Goal: Check status: Check status

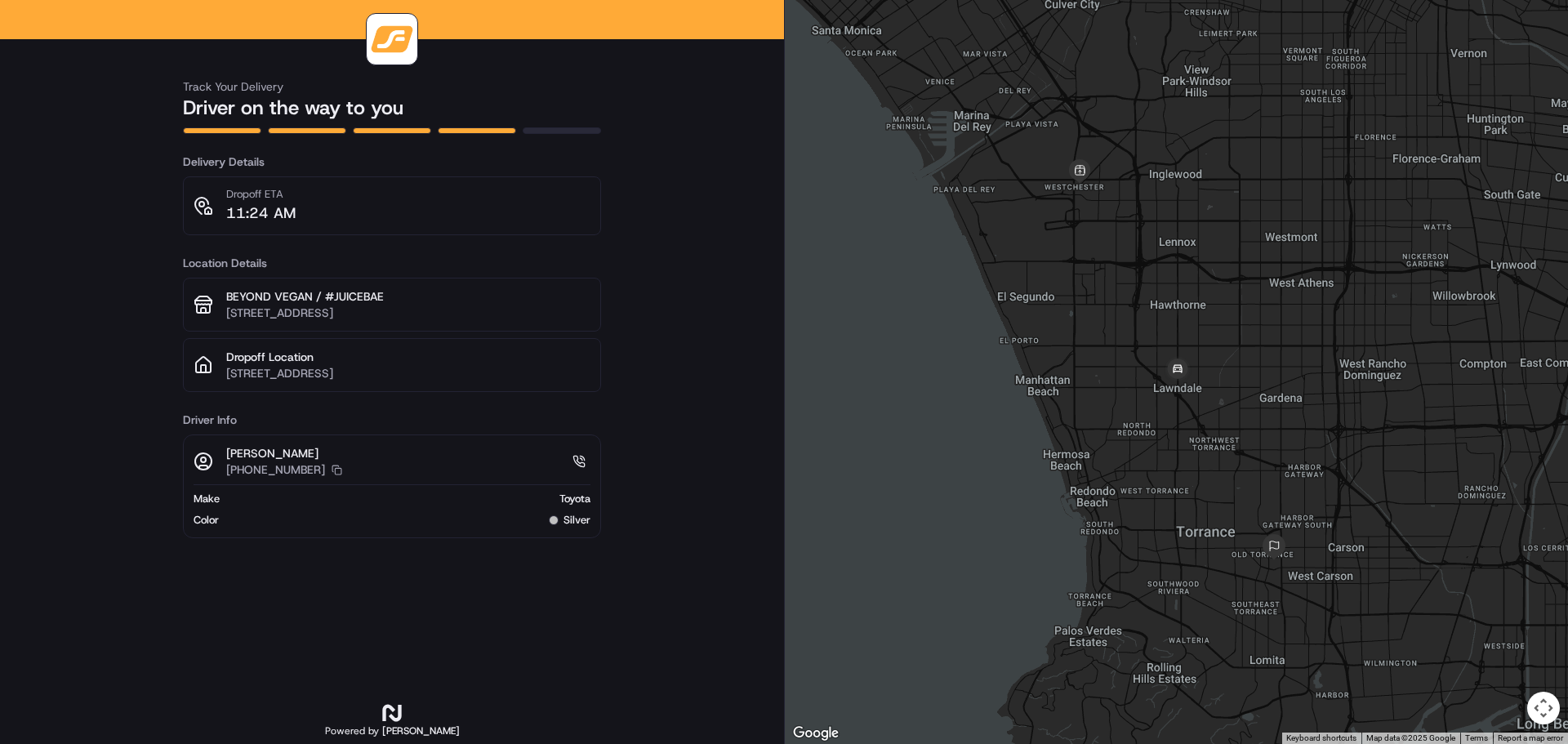
click at [1146, 379] on div at bounding box center [1177, 372] width 784 height 744
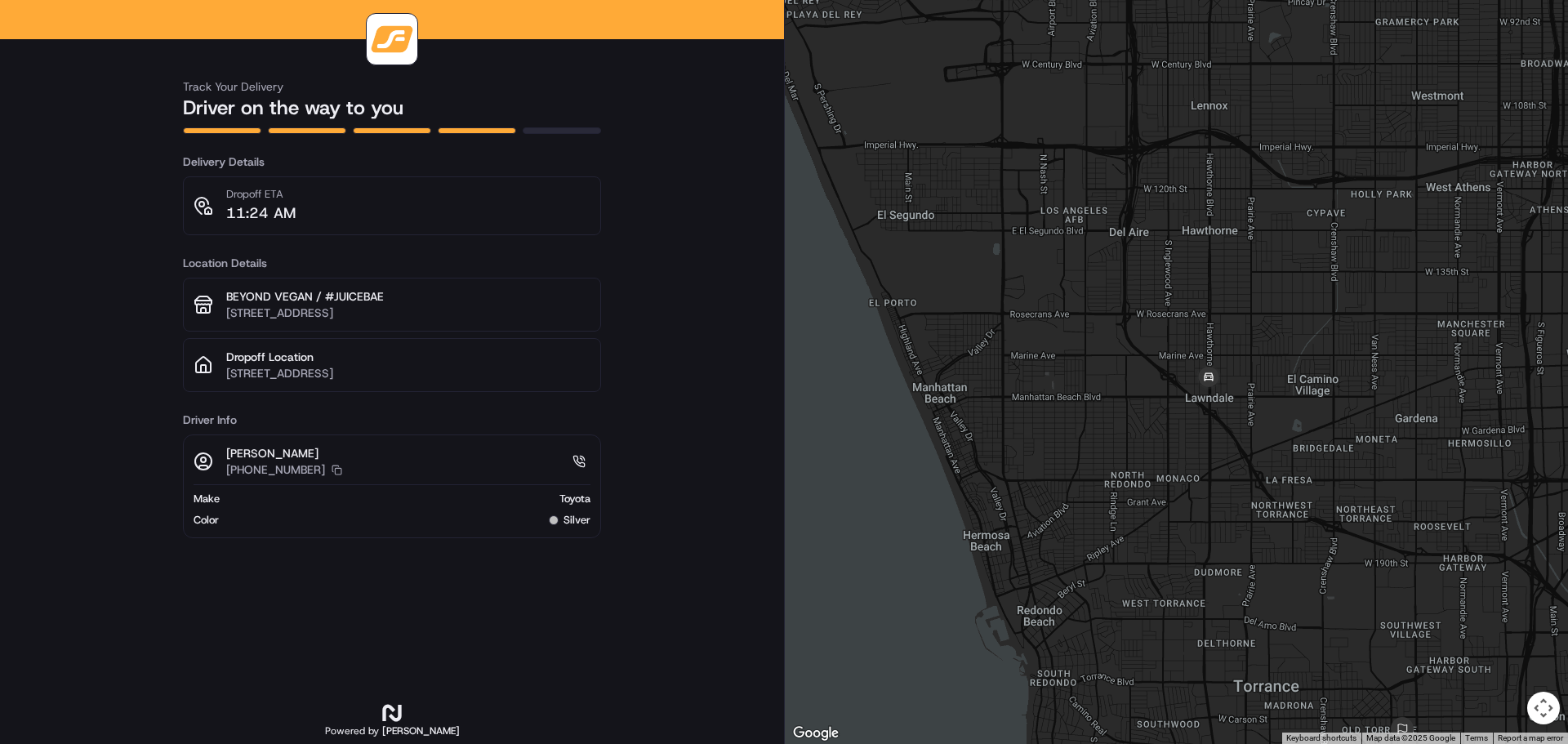
click at [1239, 377] on div at bounding box center [1177, 372] width 784 height 744
click at [1239, 376] on div at bounding box center [1177, 372] width 784 height 744
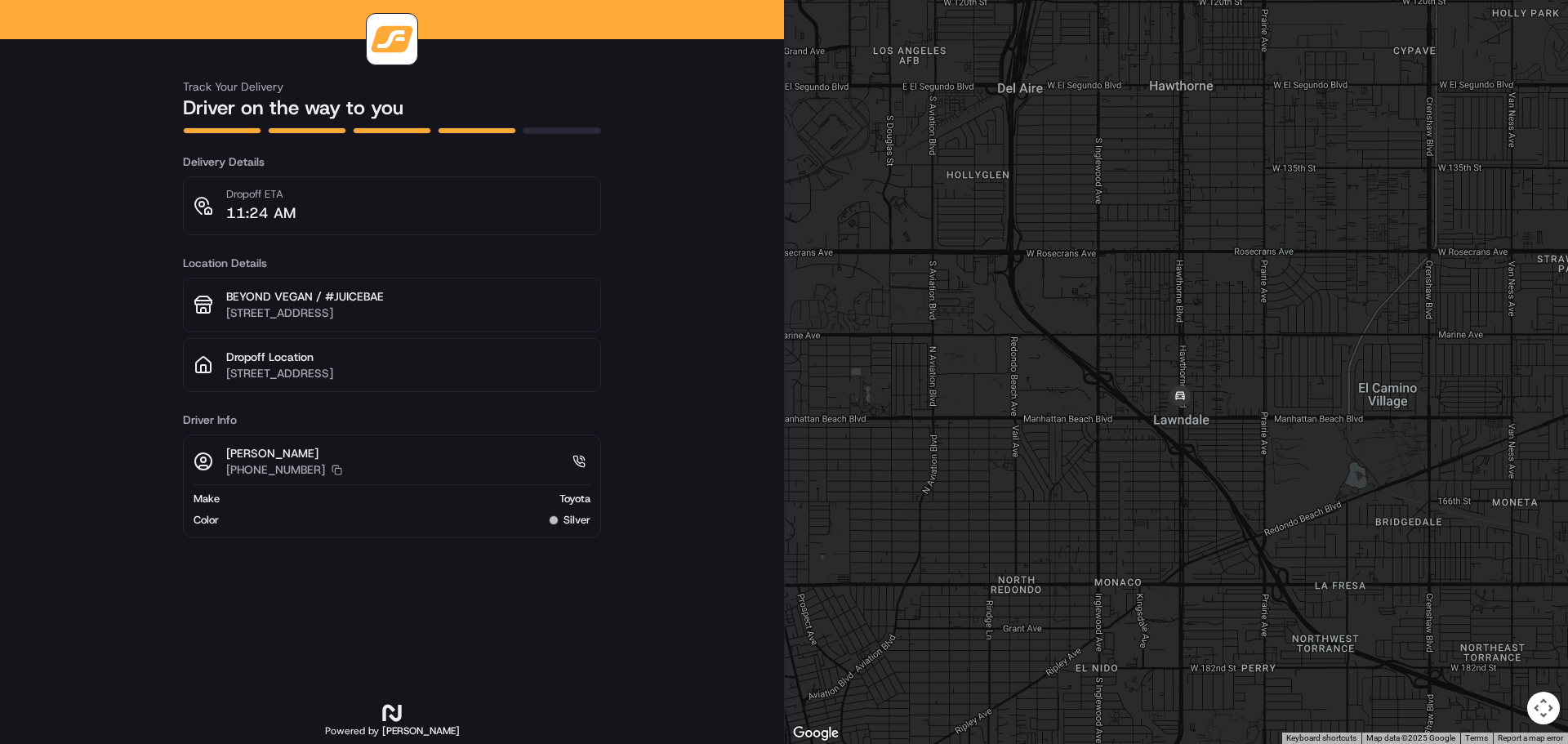
click at [1221, 387] on div at bounding box center [1177, 372] width 784 height 744
click at [1220, 387] on div at bounding box center [1177, 372] width 784 height 744
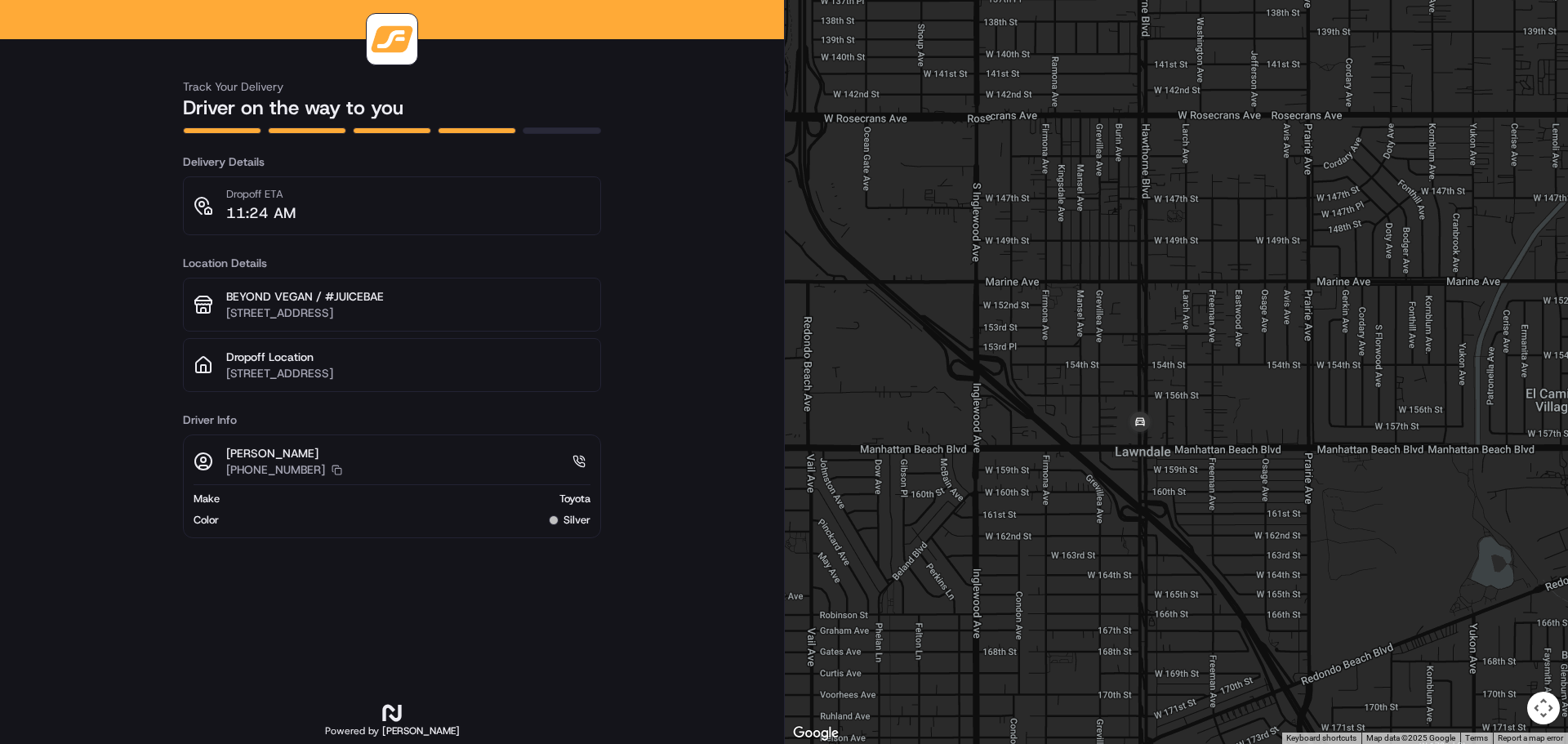
click at [1173, 409] on div at bounding box center [1177, 372] width 784 height 744
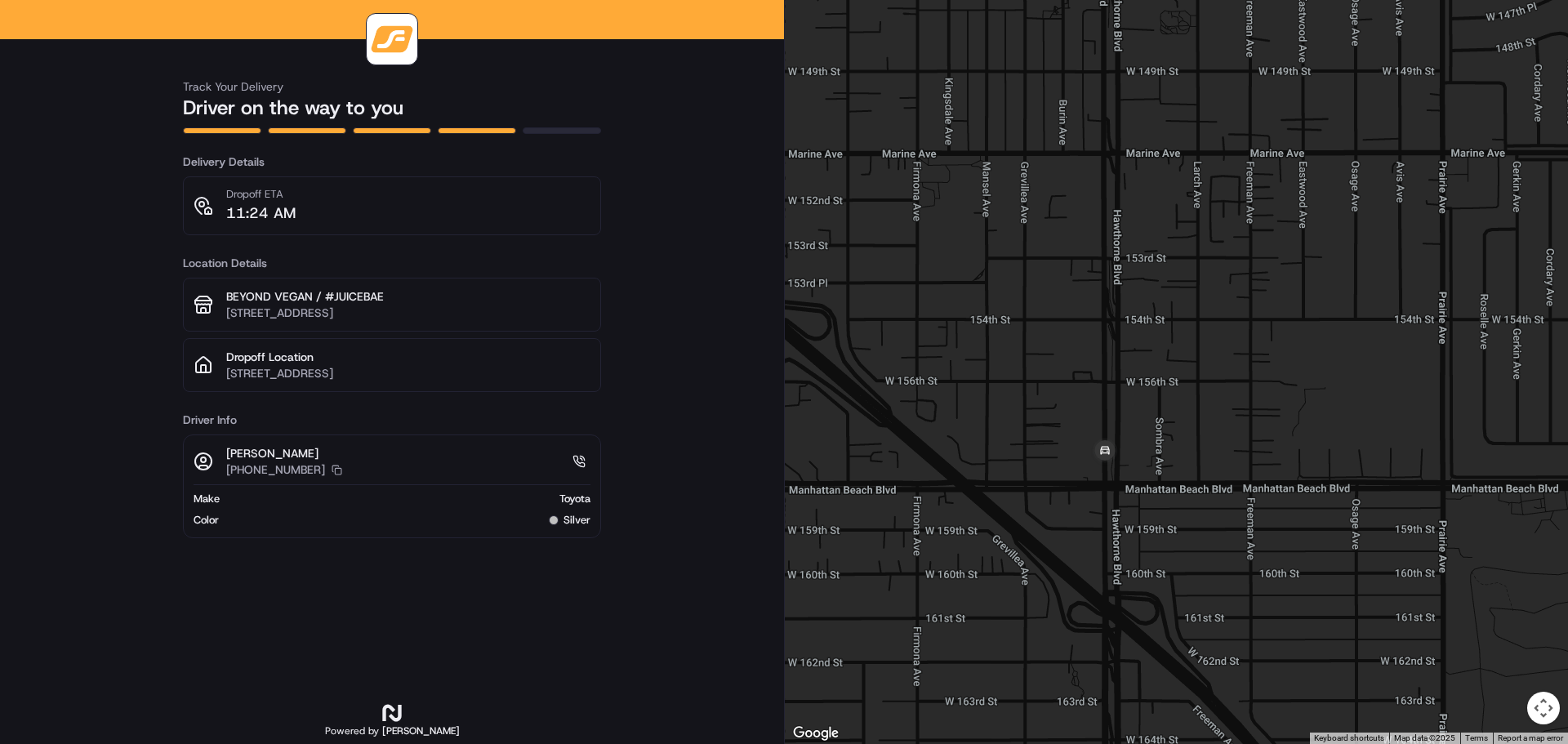
click at [1138, 443] on div at bounding box center [1177, 372] width 784 height 744
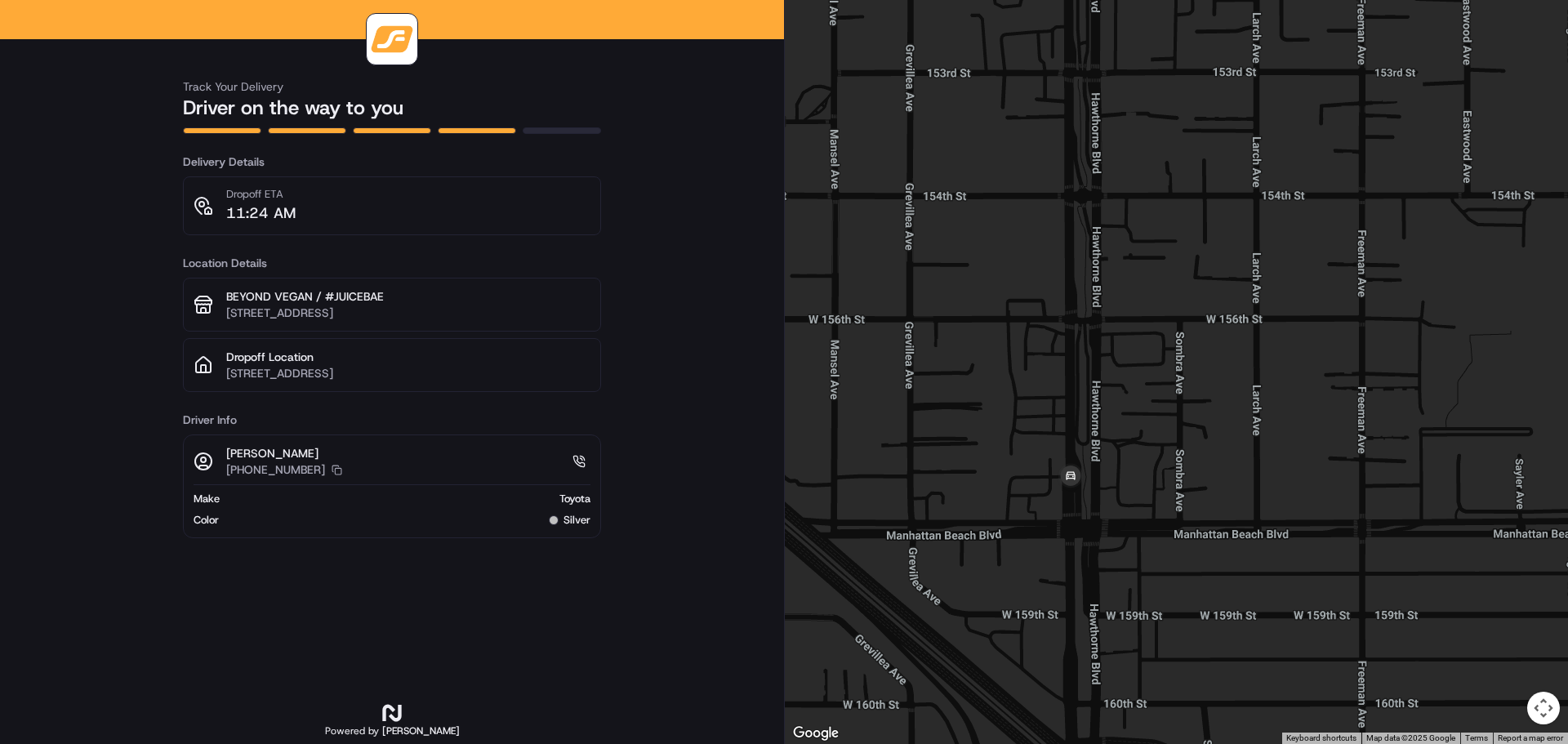
click at [1088, 487] on div at bounding box center [1177, 372] width 784 height 744
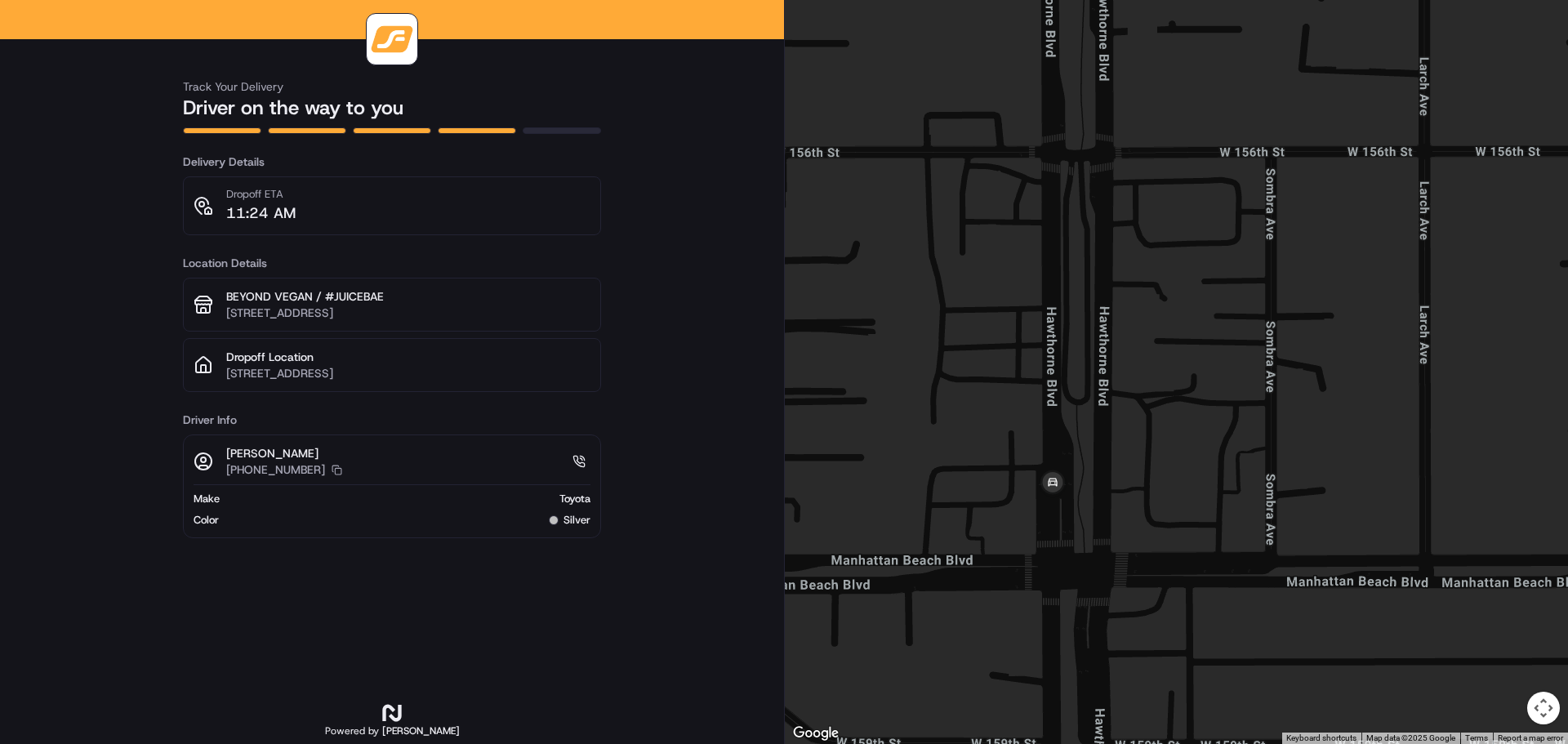
click at [1088, 487] on div at bounding box center [1177, 372] width 784 height 744
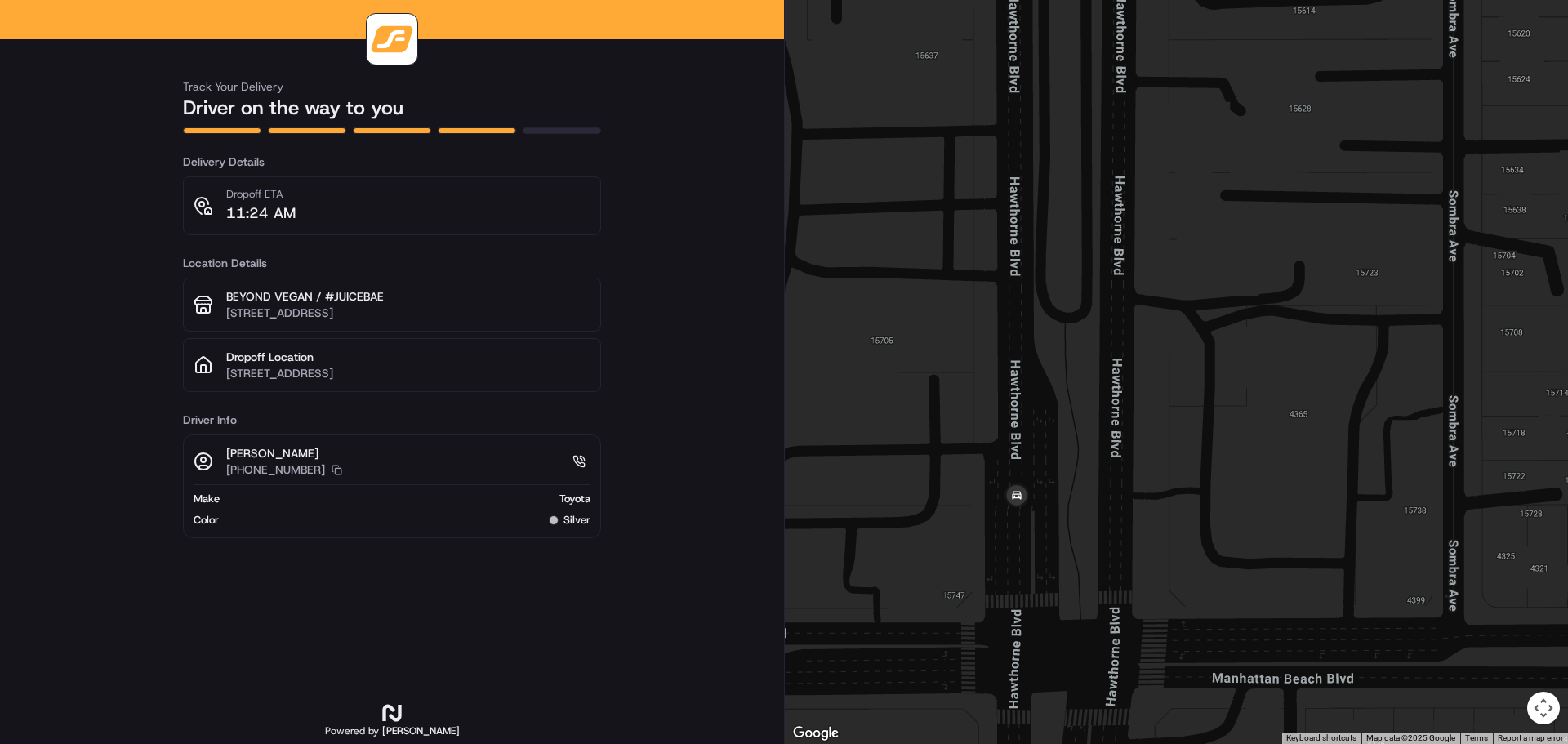
click at [1043, 481] on div at bounding box center [1177, 372] width 784 height 744
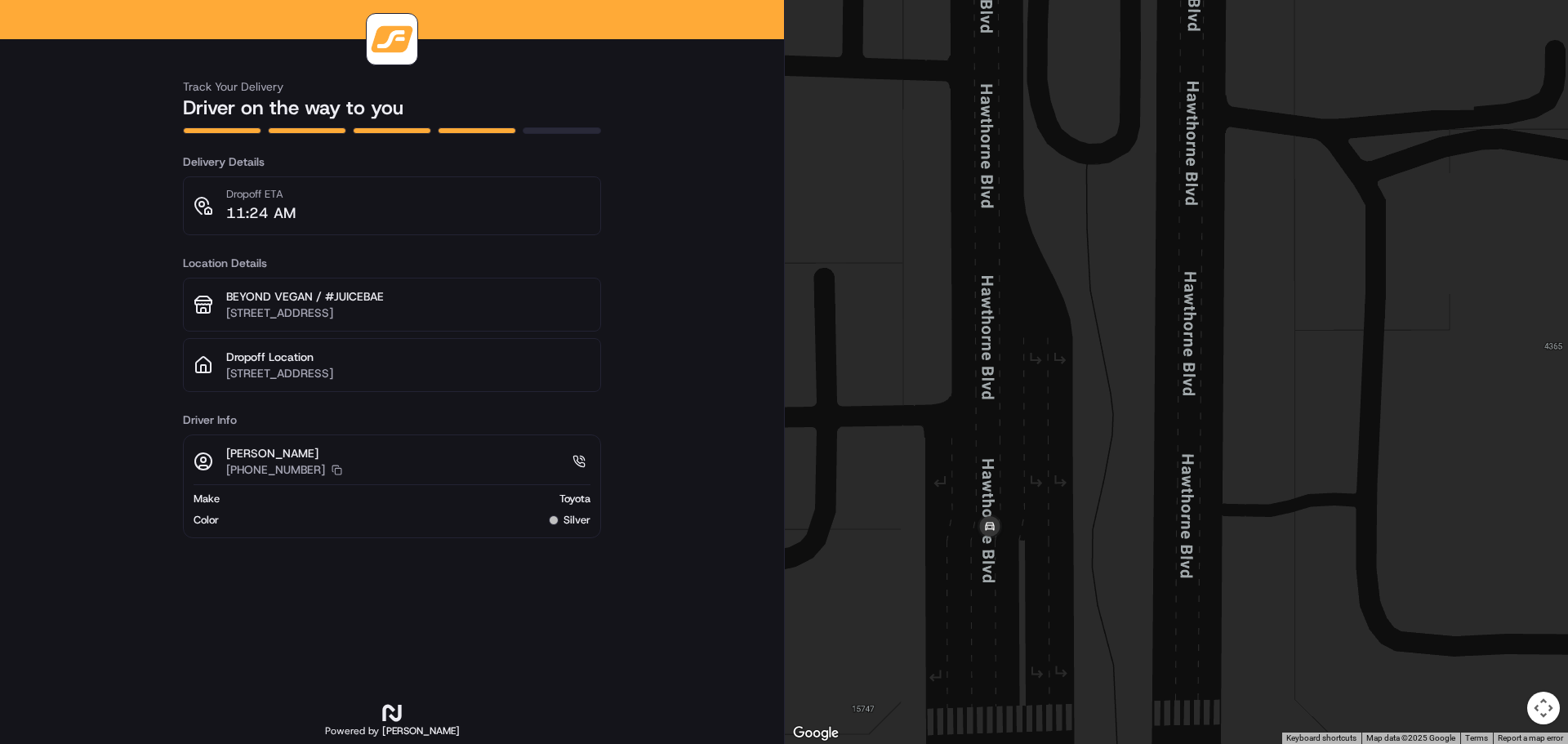
click at [1043, 481] on div at bounding box center [1177, 372] width 784 height 744
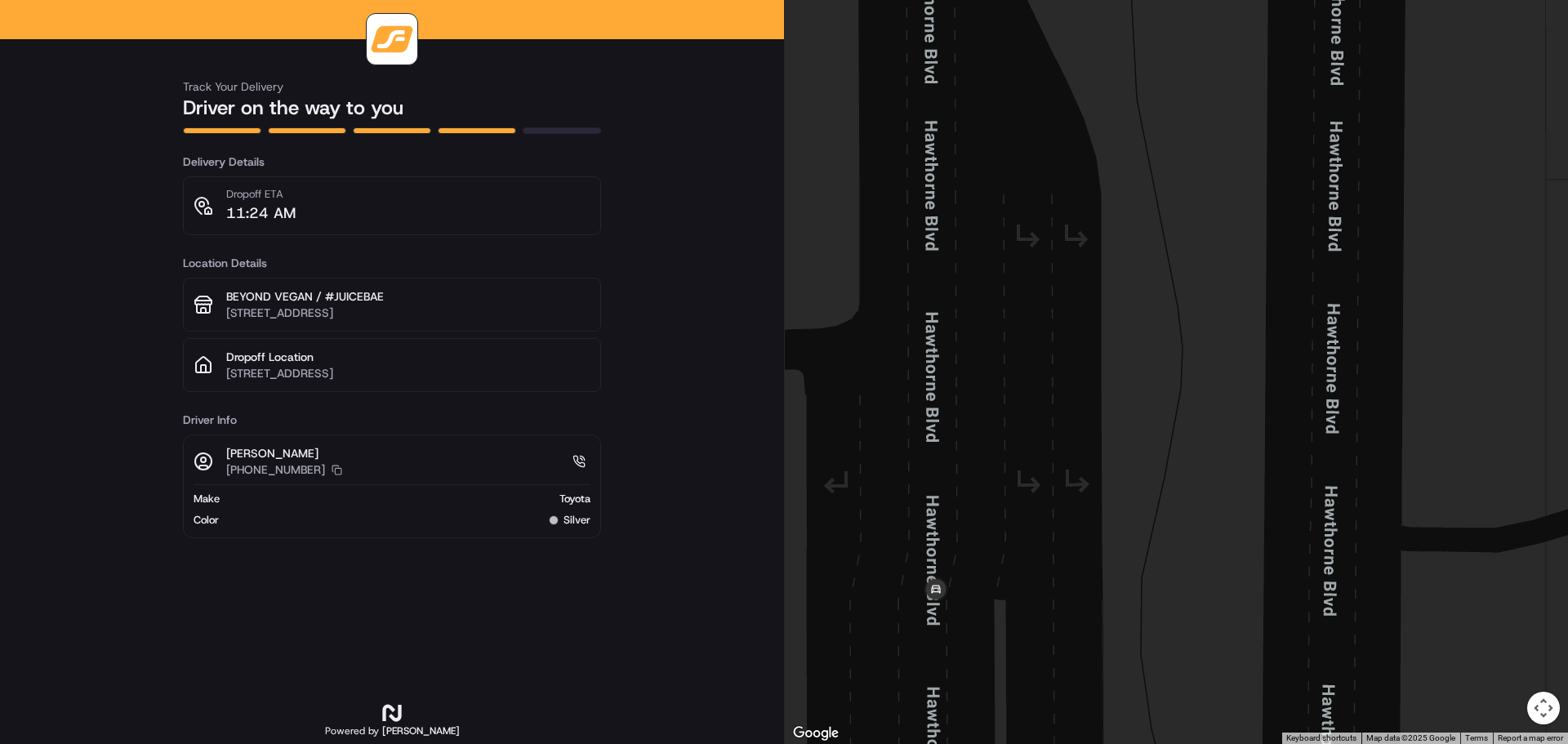
click at [1030, 501] on div at bounding box center [1177, 372] width 784 height 744
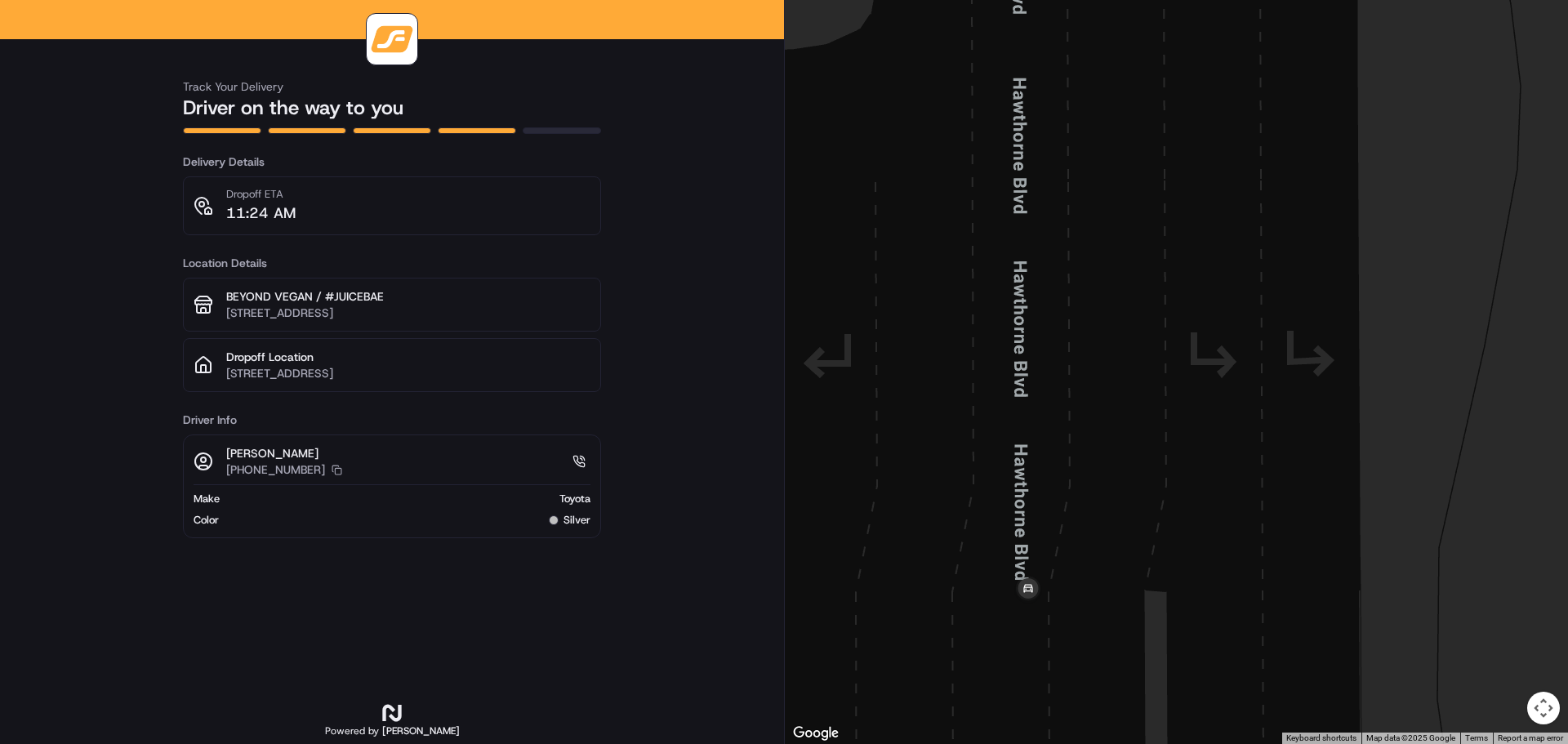
drag, startPoint x: 955, startPoint y: 611, endPoint x: 1140, endPoint y: 505, distance: 213.2
click at [1142, 501] on div at bounding box center [1177, 372] width 784 height 744
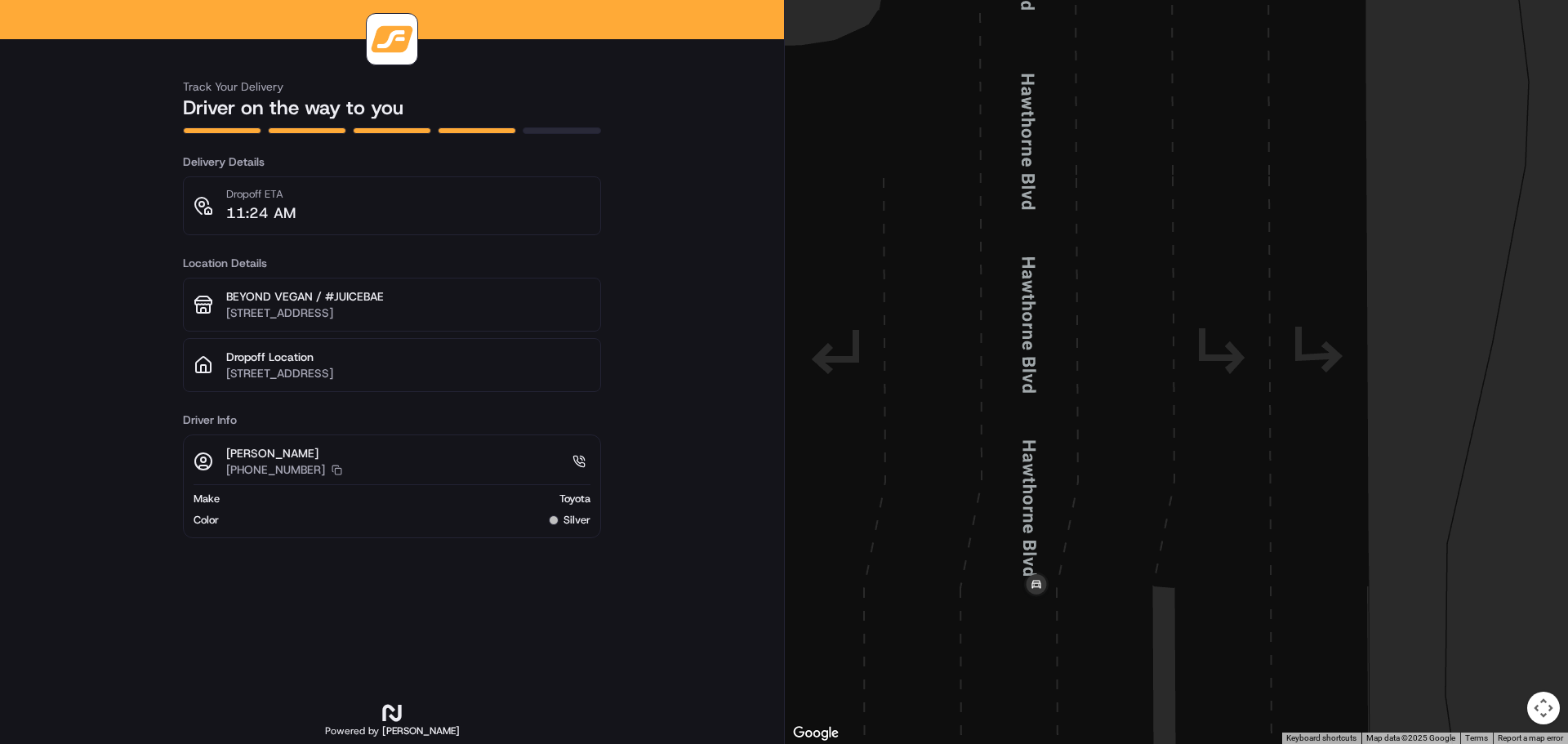
click at [1119, 537] on div at bounding box center [1177, 372] width 784 height 744
click at [1076, 576] on div at bounding box center [1177, 372] width 784 height 744
click at [583, 457] on link at bounding box center [579, 462] width 13 height 13
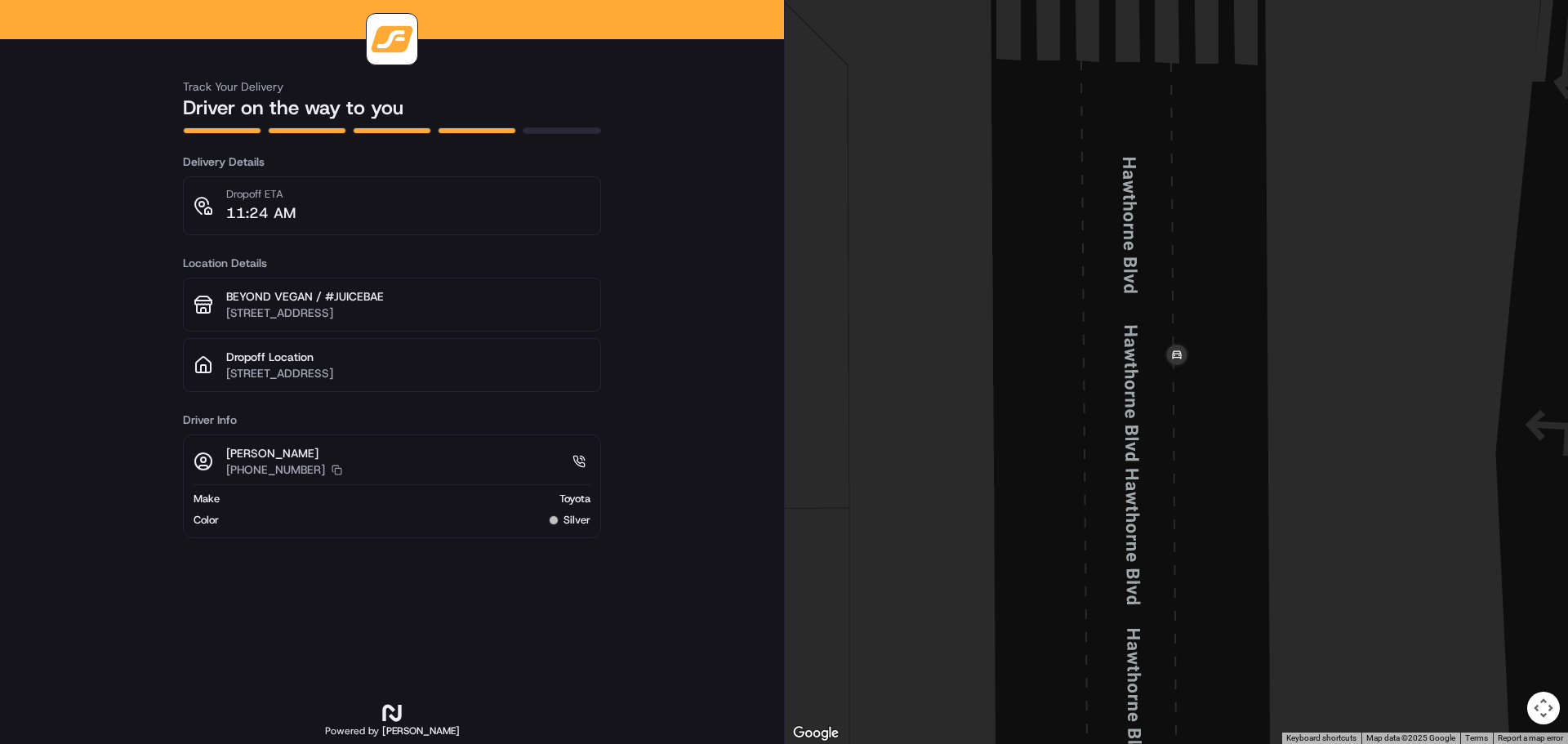
click at [960, 315] on div at bounding box center [1177, 372] width 784 height 744
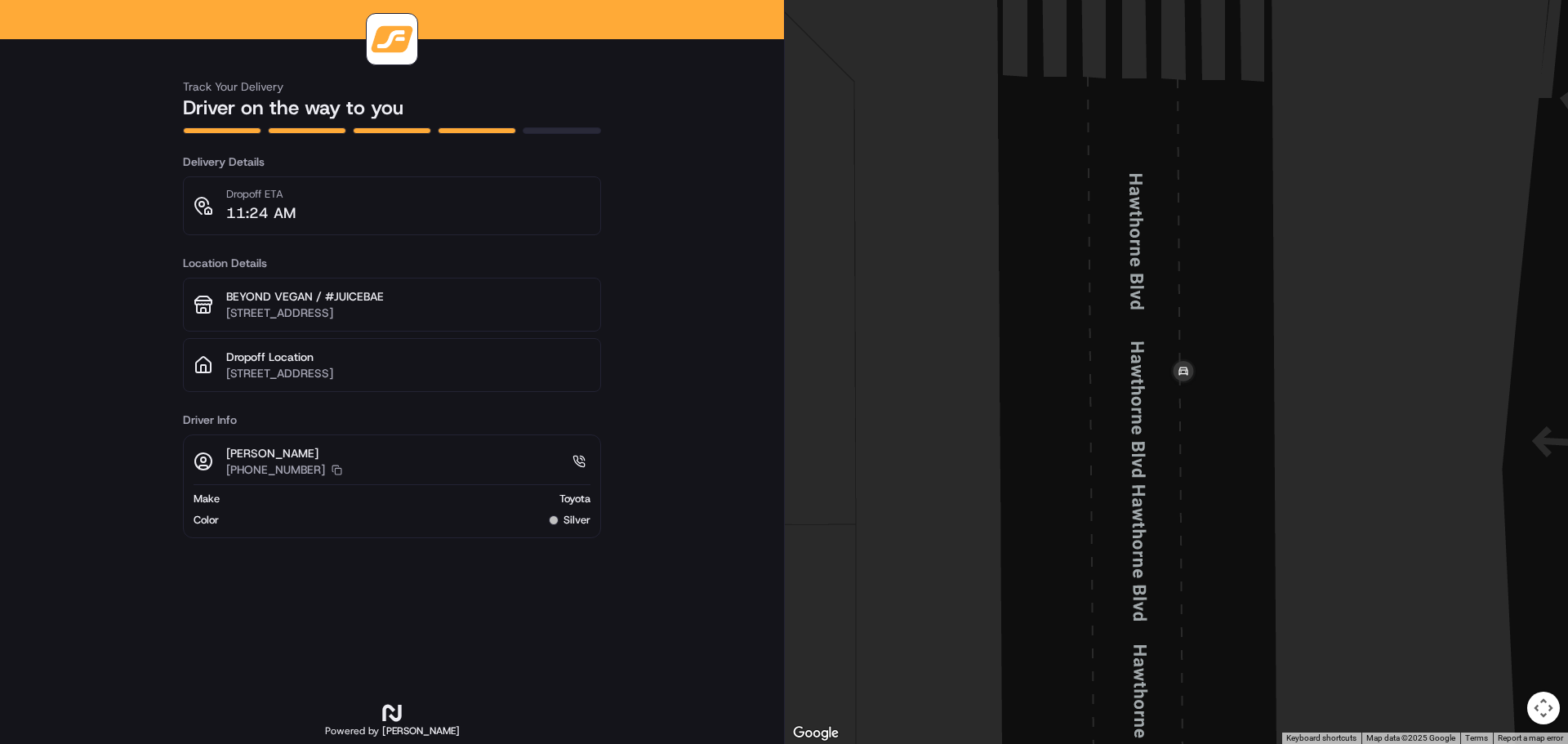
drag, startPoint x: 1138, startPoint y: 313, endPoint x: 1148, endPoint y: 334, distance: 23.3
click at [1148, 334] on div at bounding box center [1177, 372] width 784 height 744
click at [1143, 317] on div at bounding box center [1177, 372] width 784 height 744
drag, startPoint x: 1141, startPoint y: 317, endPoint x: 1087, endPoint y: 326, distance: 54.7
click at [1136, 317] on div at bounding box center [1177, 372] width 784 height 744
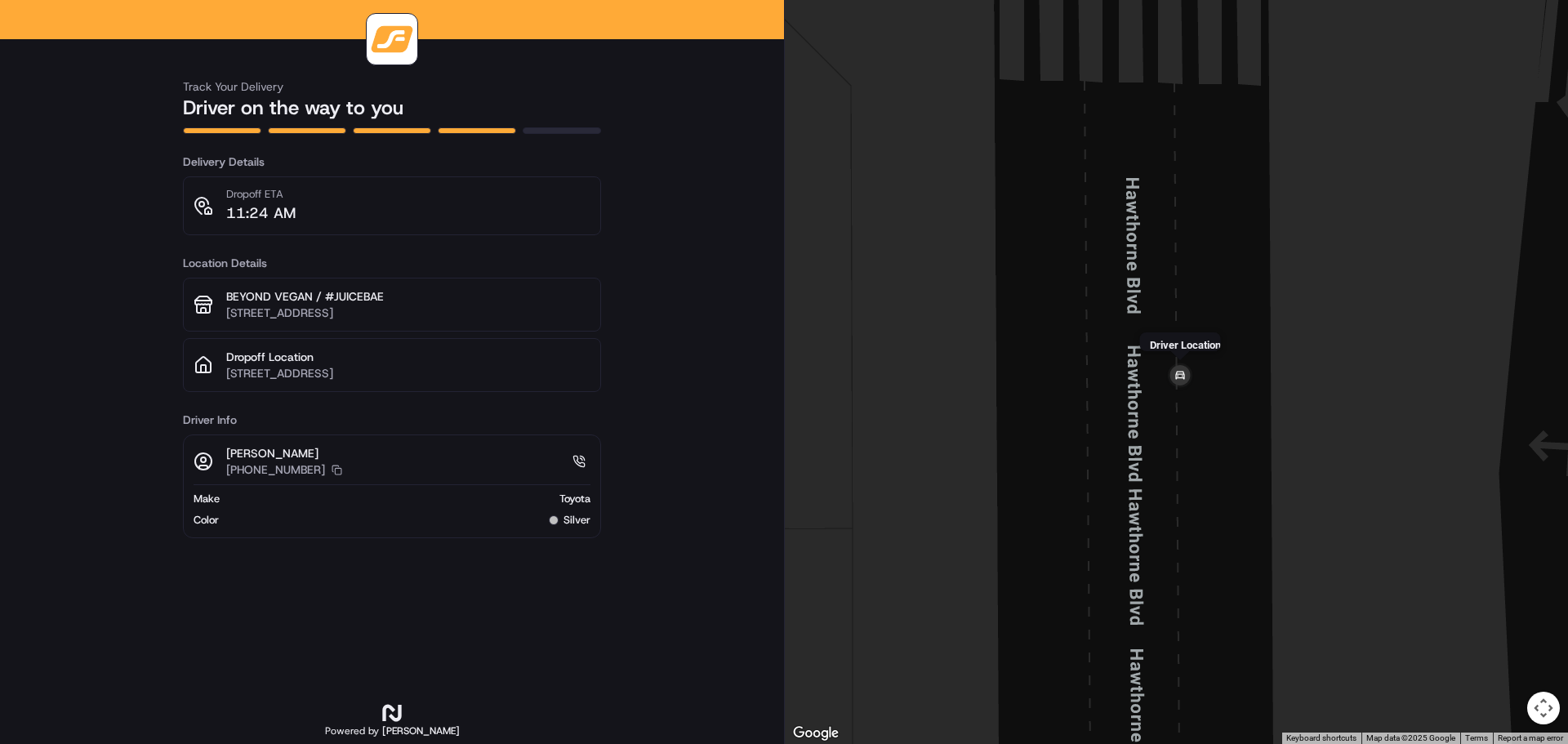
click at [1184, 375] on img at bounding box center [1180, 377] width 33 height 33
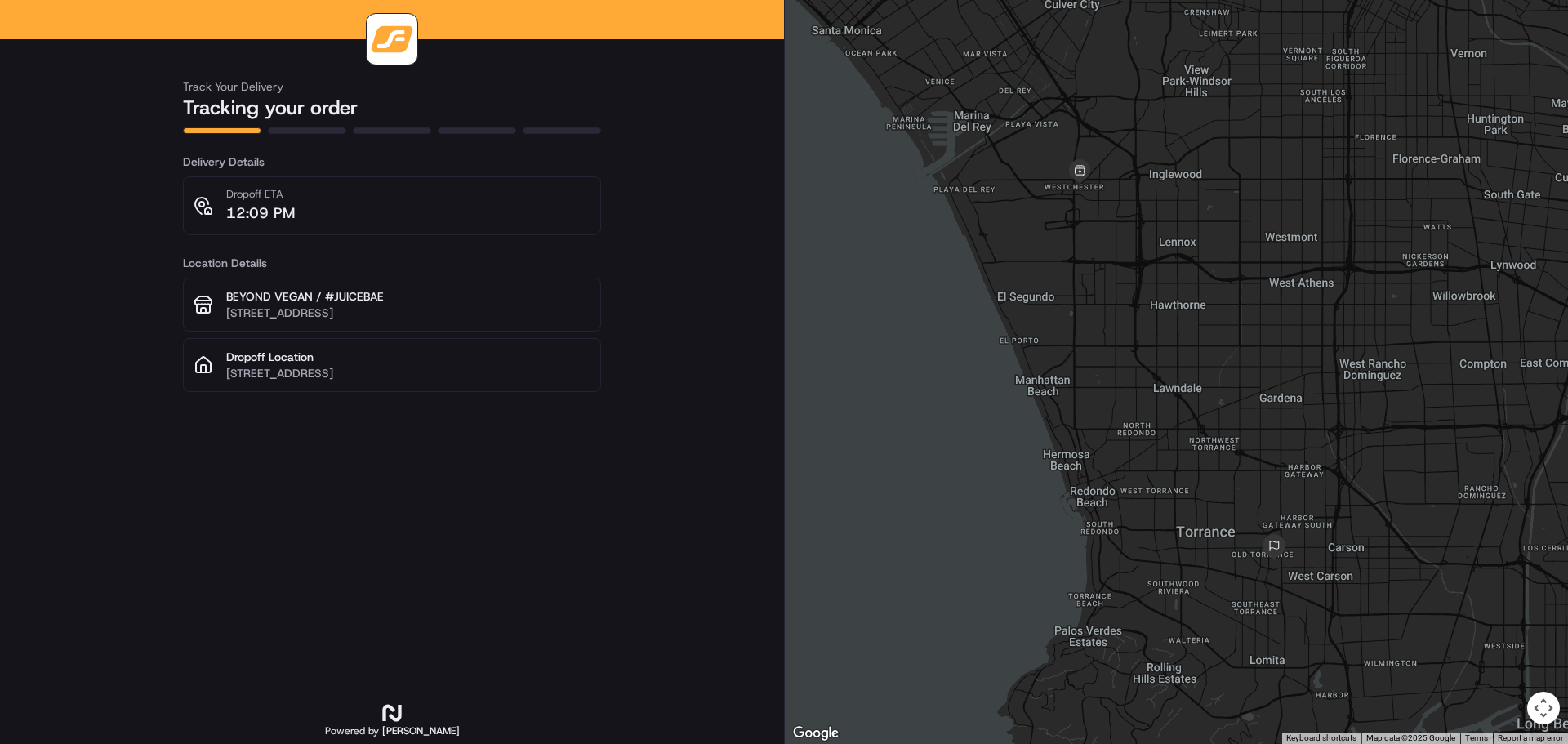
click at [630, 337] on div "Track Your Delivery Tracking your order Delivery Details Dropoff ETA 12:09 PM L…" at bounding box center [392, 372] width 784 height 744
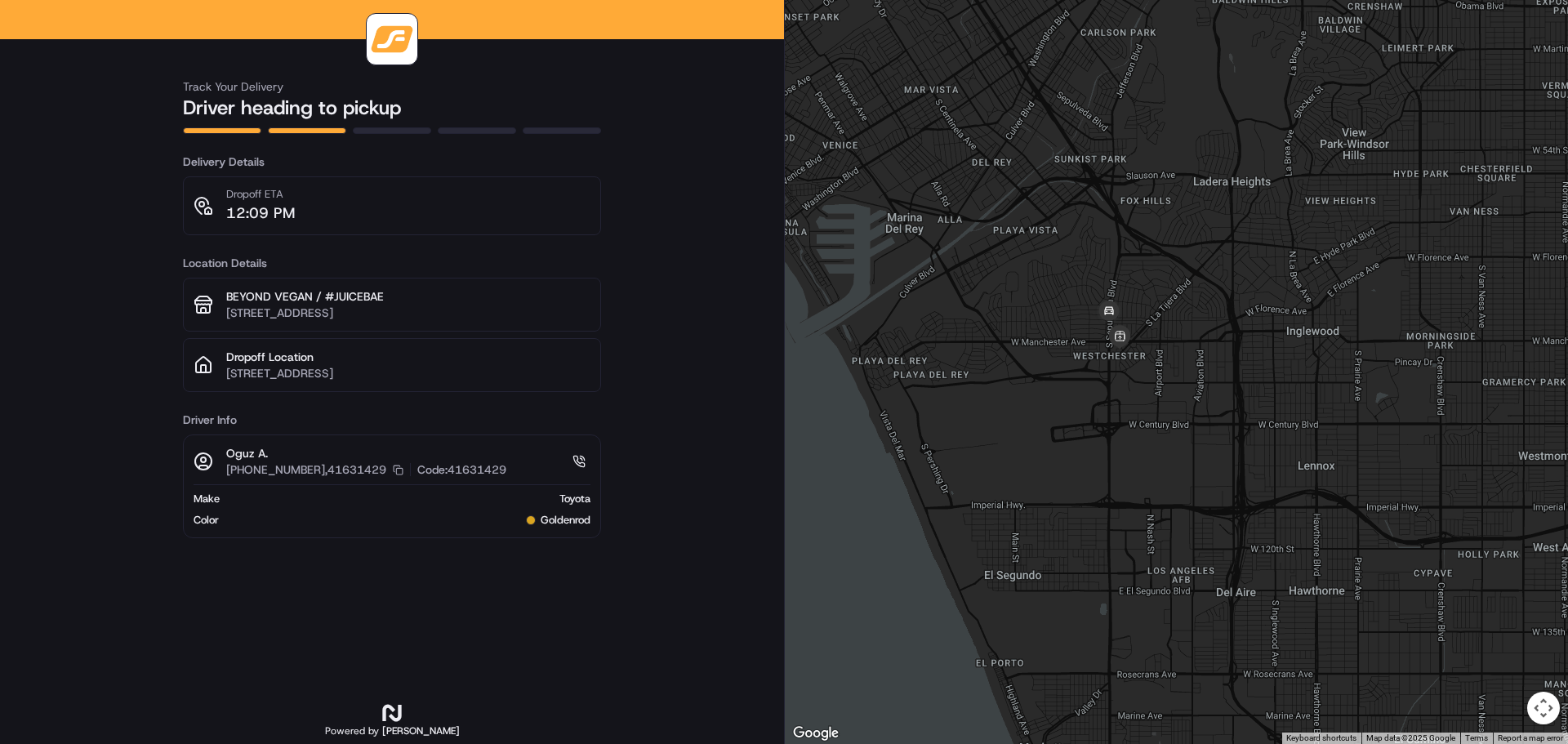
click at [1080, 347] on div at bounding box center [1177, 372] width 784 height 744
click at [1083, 346] on div at bounding box center [1177, 372] width 784 height 744
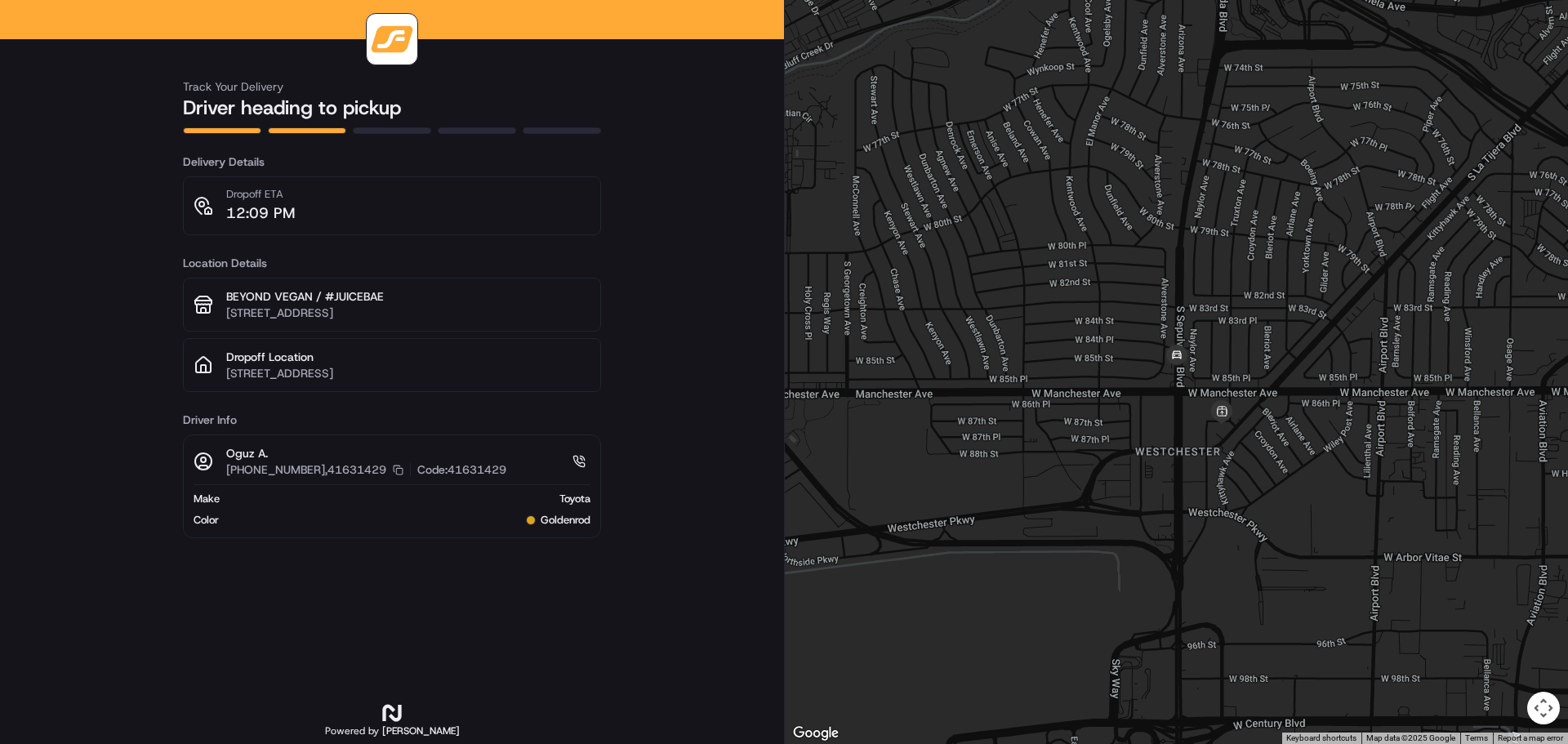
click at [1164, 418] on div at bounding box center [1177, 372] width 784 height 744
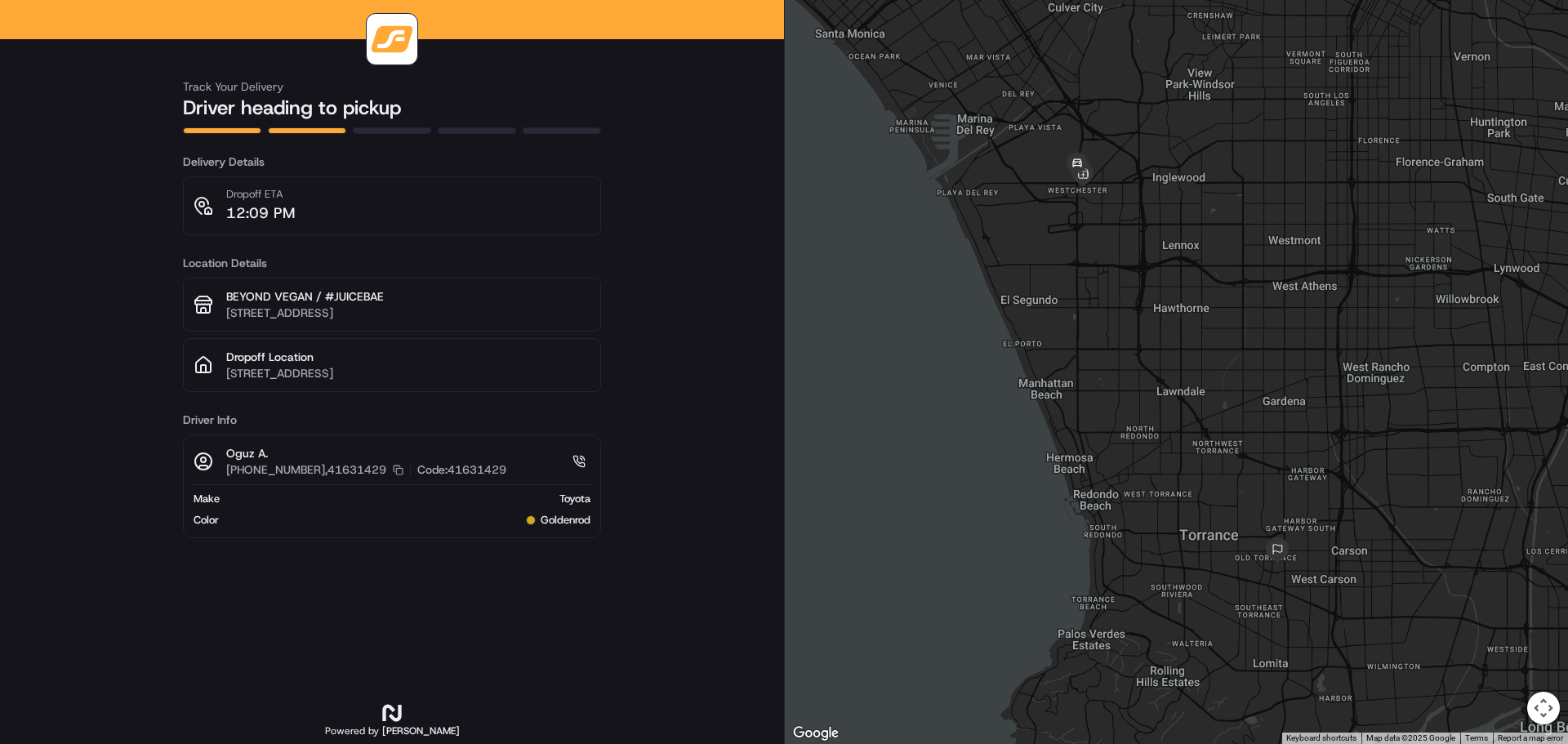
click at [1064, 197] on div at bounding box center [1177, 372] width 784 height 744
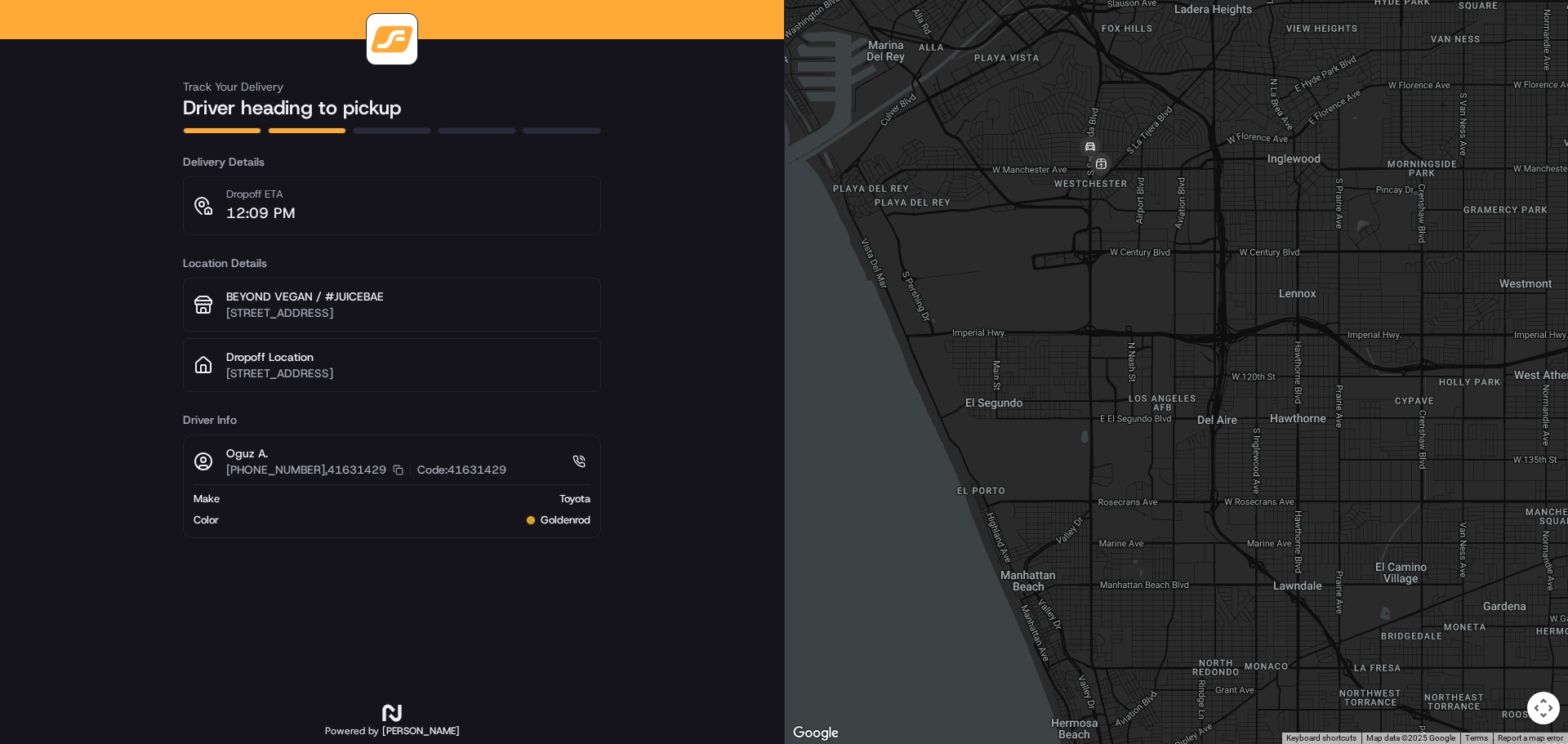
click at [1072, 221] on div at bounding box center [1177, 372] width 784 height 744
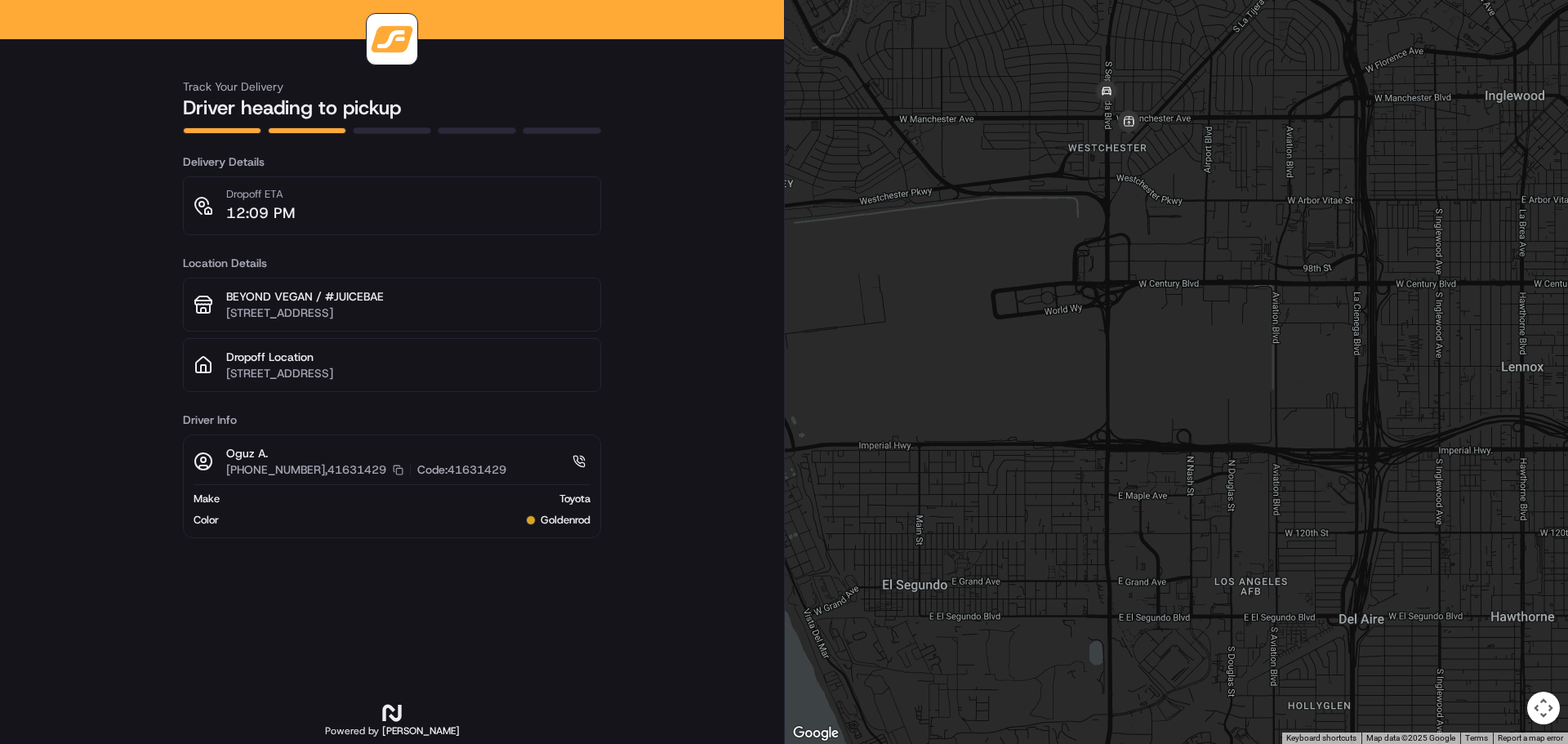
click at [1114, 166] on div at bounding box center [1177, 372] width 784 height 744
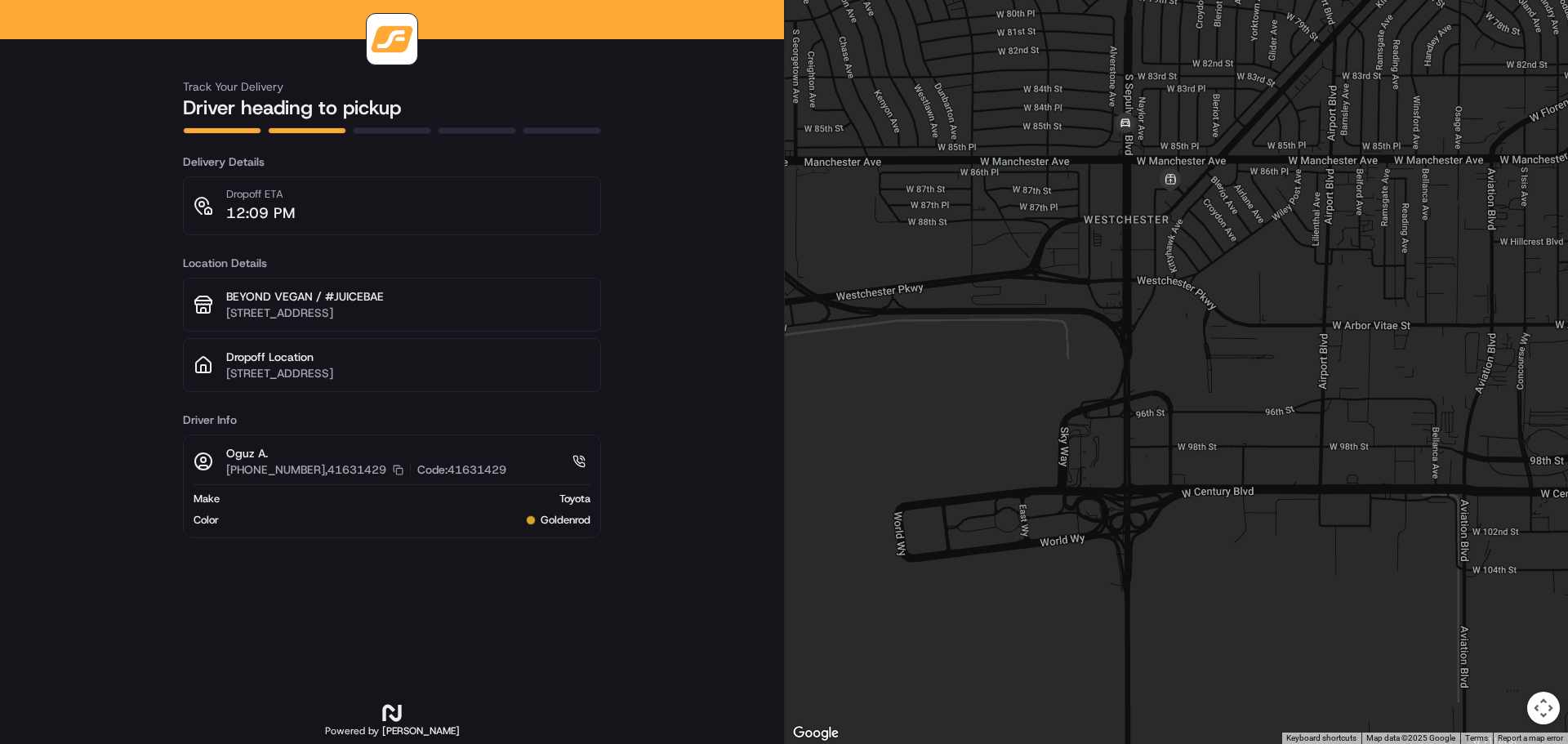
drag, startPoint x: 1114, startPoint y: 152, endPoint x: 1136, endPoint y: 244, distance: 94.6
click at [1142, 251] on div at bounding box center [1177, 372] width 784 height 744
click at [1099, 194] on div at bounding box center [1177, 372] width 784 height 744
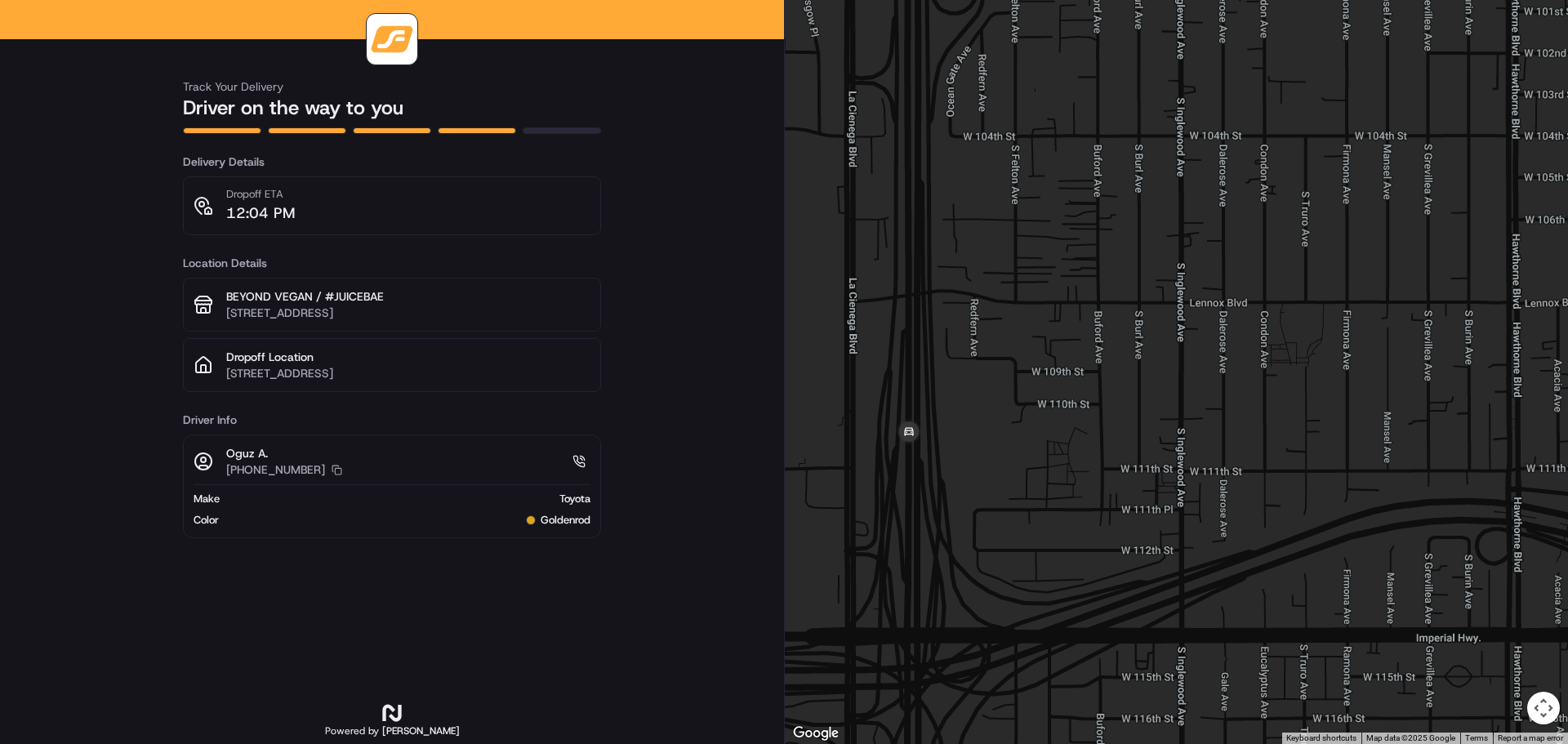
drag, startPoint x: 1392, startPoint y: 434, endPoint x: 1119, endPoint y: 516, distance: 285.0
click at [1119, 516] on div at bounding box center [1177, 372] width 784 height 744
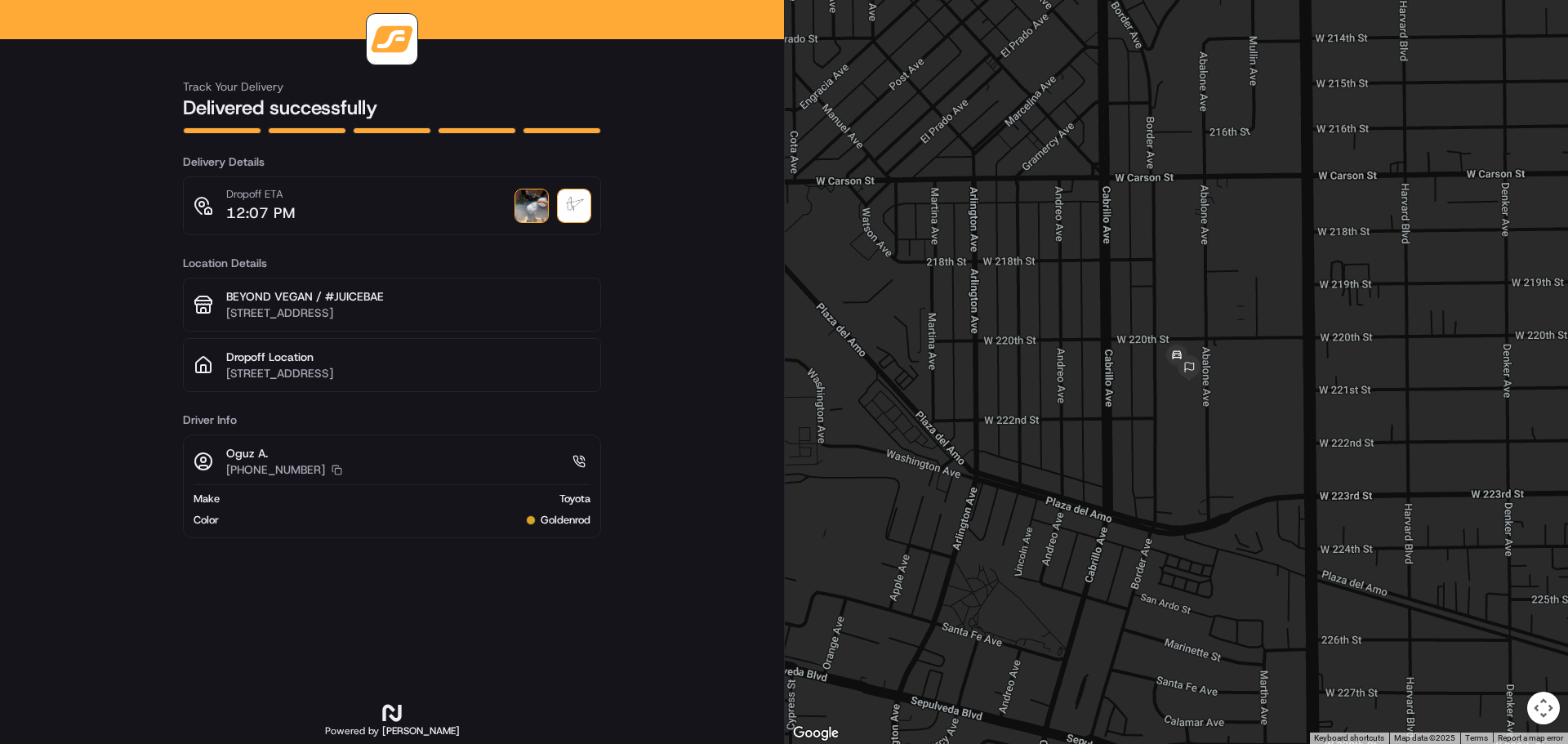
click at [535, 198] on img at bounding box center [532, 205] width 33 height 33
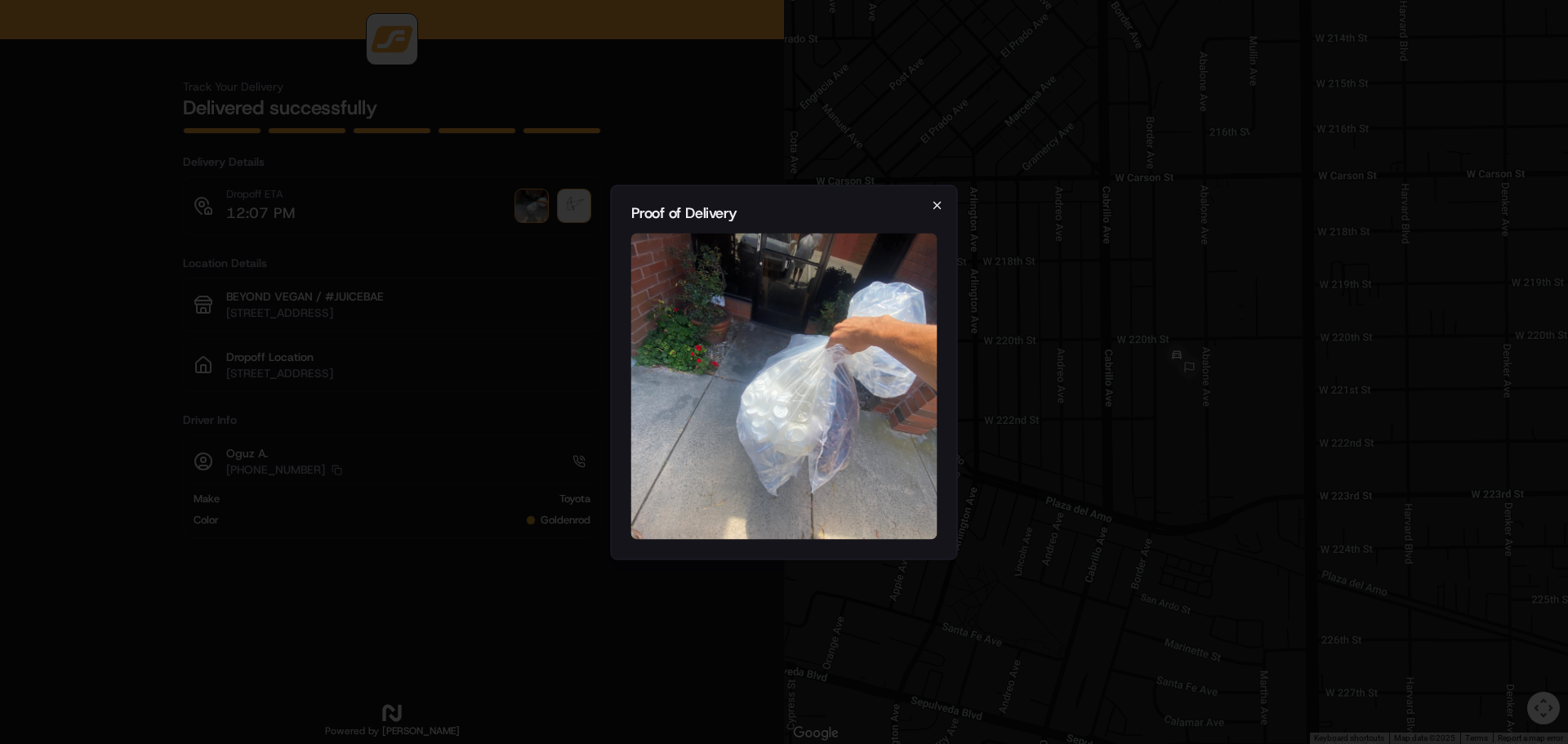
click at [939, 203] on icon "button" at bounding box center [938, 205] width 13 height 13
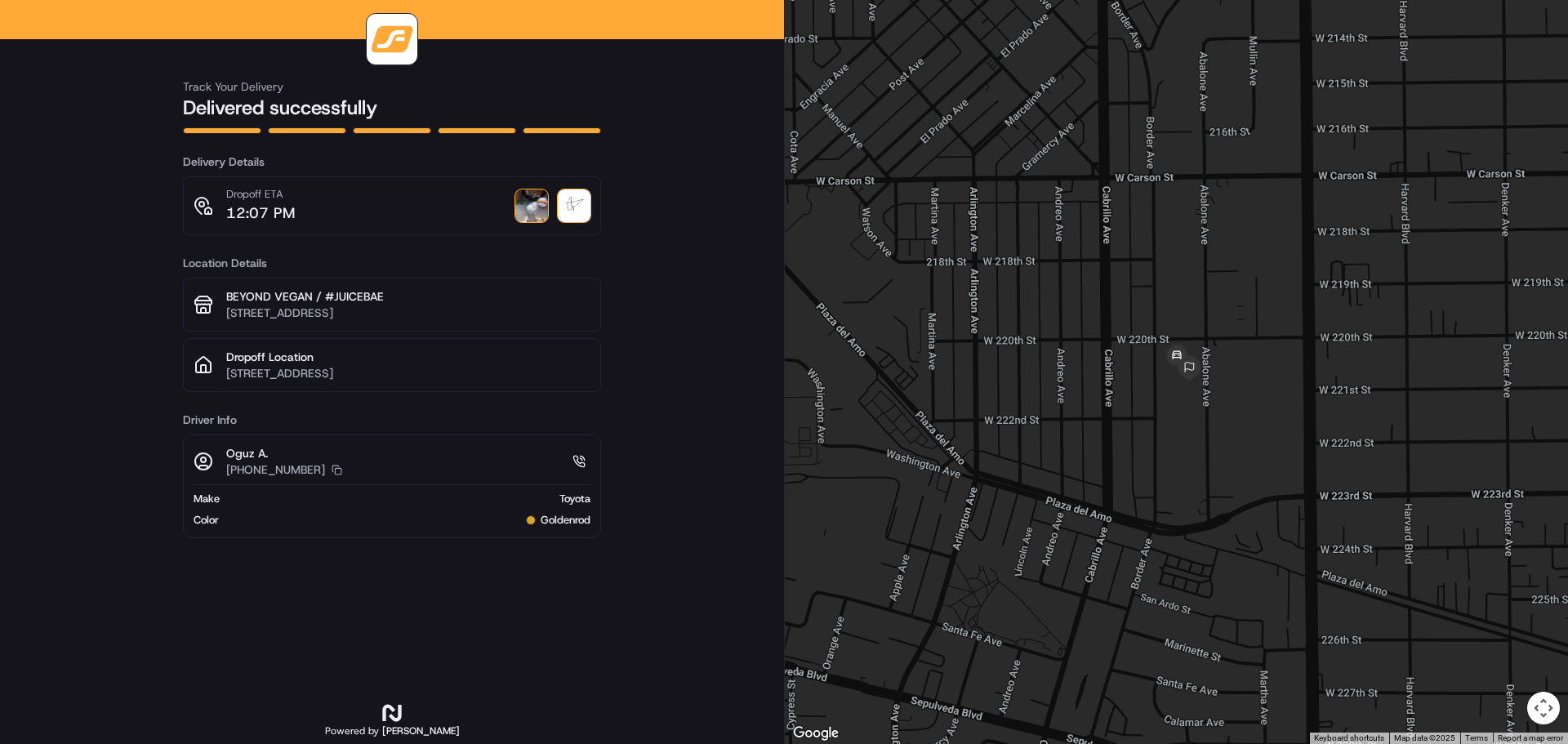
click at [581, 206] on img at bounding box center [574, 205] width 33 height 33
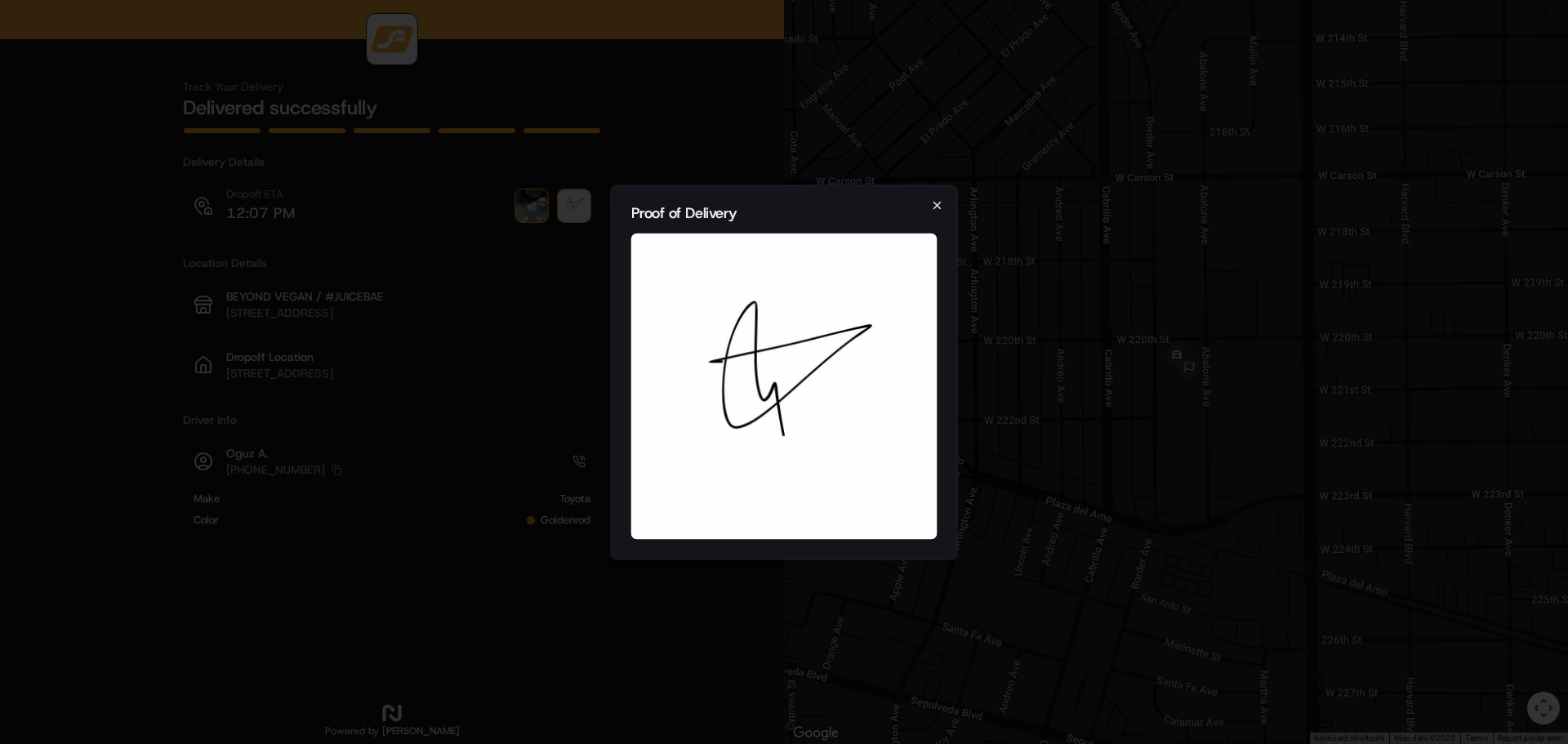
click at [937, 205] on icon "button" at bounding box center [938, 204] width 7 height 7
